Goal: Task Accomplishment & Management: Use online tool/utility

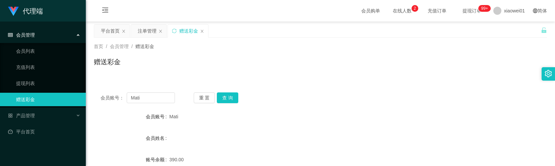
click at [39, 35] on div "会员管理" at bounding box center [43, 34] width 86 height 13
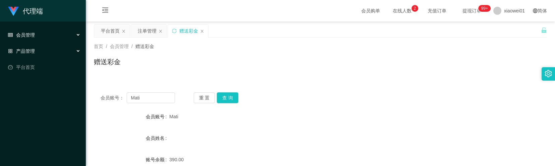
click at [39, 54] on div "产品管理" at bounding box center [43, 50] width 86 height 13
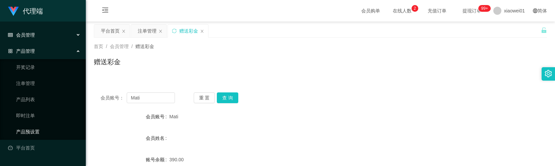
click at [29, 128] on link "产品预设置" at bounding box center [48, 131] width 64 height 13
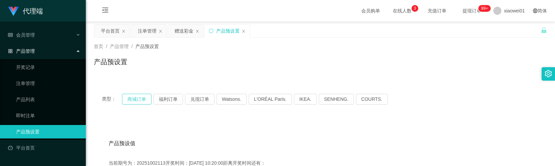
click at [129, 101] on button "商城订单" at bounding box center [137, 99] width 30 height 11
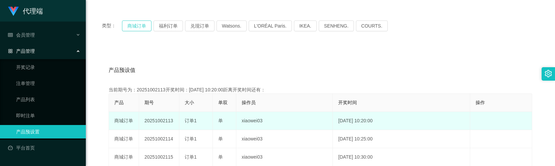
scroll to position [89, 0]
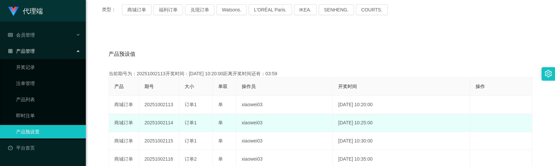
click at [154, 122] on td "20251002114" at bounding box center [159, 123] width 40 height 18
copy td "20251002114"
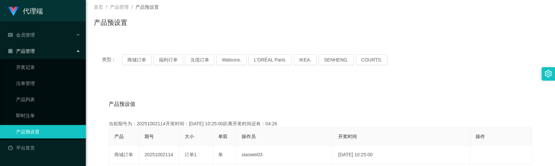
scroll to position [0, 0]
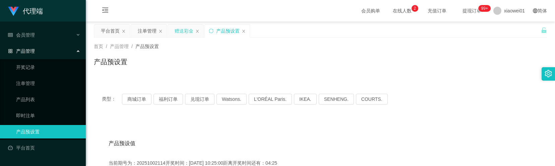
click at [183, 29] on div "赠送彩金" at bounding box center [184, 30] width 19 height 13
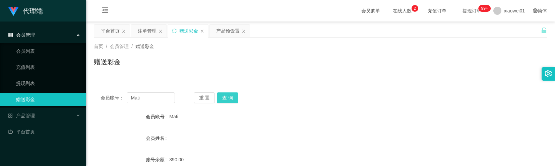
click at [233, 95] on button "查 询" at bounding box center [227, 97] width 21 height 11
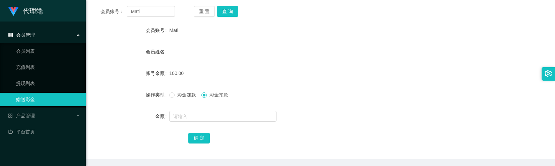
scroll to position [66, 0]
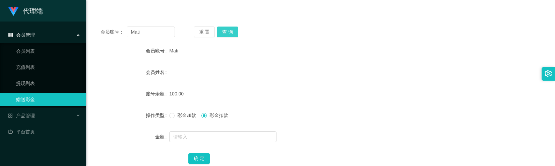
click at [231, 30] on button "查 询" at bounding box center [227, 31] width 21 height 11
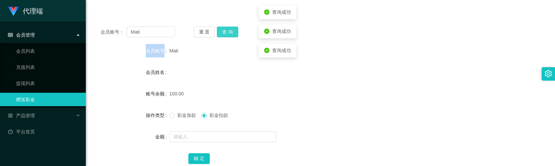
click at [231, 30] on div "重 置 查 询" at bounding box center [231, 31] width 74 height 11
click at [231, 30] on button "查 询" at bounding box center [227, 31] width 21 height 11
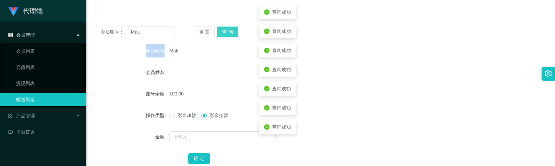
click at [231, 30] on button "查 询" at bounding box center [227, 31] width 21 height 11
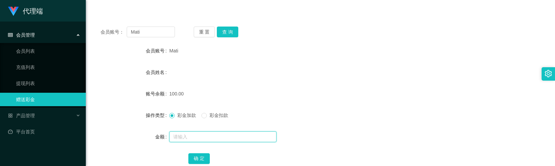
click at [184, 138] on input "text" at bounding box center [222, 136] width 107 height 11
type input "200"
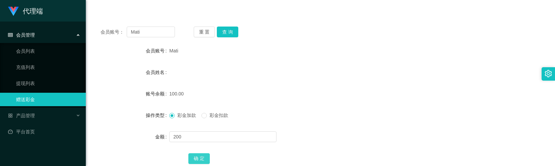
click at [198, 157] on button "确 定" at bounding box center [198, 158] width 21 height 11
click at [236, 34] on button "查 询" at bounding box center [227, 31] width 21 height 11
click at [235, 34] on button "查 询" at bounding box center [227, 31] width 21 height 11
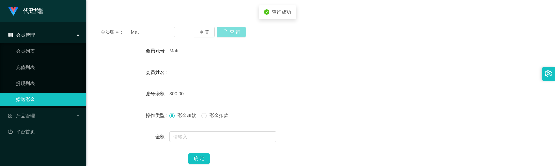
click at [235, 34] on button "查 询" at bounding box center [231, 31] width 29 height 11
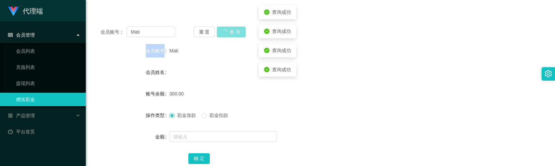
click at [235, 34] on div "重 置 查 询" at bounding box center [231, 31] width 74 height 11
click at [235, 34] on button "查 询" at bounding box center [227, 31] width 21 height 11
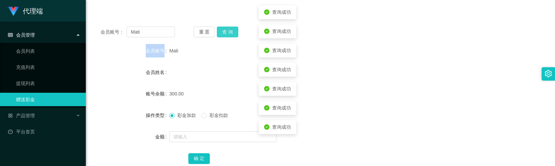
click at [235, 34] on button "查 询" at bounding box center [227, 31] width 21 height 11
click at [235, 34] on div "重 置 查 询" at bounding box center [231, 31] width 74 height 11
click at [235, 34] on button "查 询" at bounding box center [227, 31] width 21 height 11
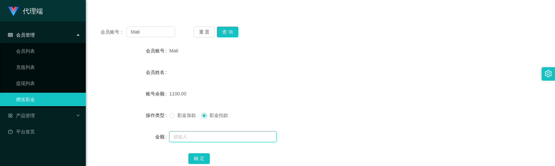
click at [203, 139] on input "text" at bounding box center [222, 136] width 107 height 11
type input "400"
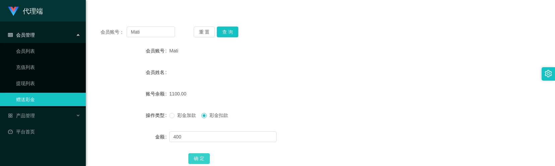
click at [201, 159] on button "确 定" at bounding box center [198, 158] width 21 height 11
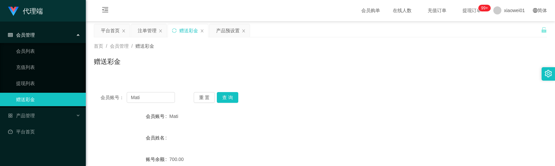
scroll to position [0, 0]
click at [224, 31] on div "产品预设置" at bounding box center [227, 30] width 23 height 13
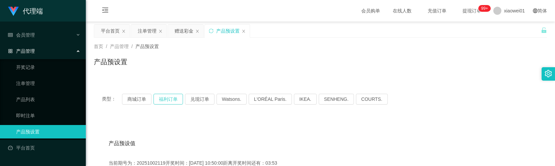
click at [171, 101] on button "福利订单" at bounding box center [169, 99] width 30 height 11
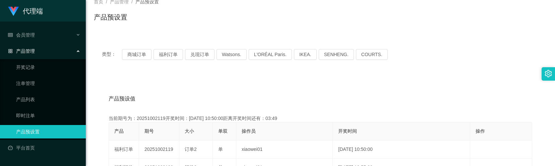
scroll to position [89, 0]
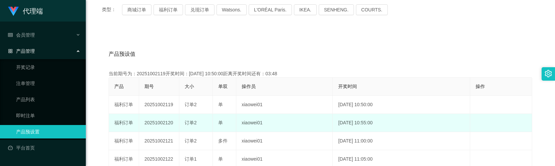
click at [156, 122] on td "20251002120" at bounding box center [159, 123] width 40 height 18
copy td "20251002120"
